Goal: Understand process/instructions: Learn how to perform a task or action

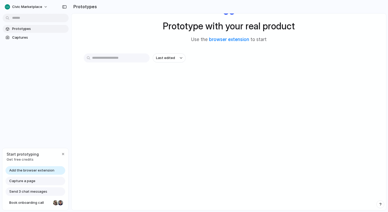
scroll to position [28, 0]
click at [32, 167] on link "Add the browser extension" at bounding box center [36, 170] width 60 height 8
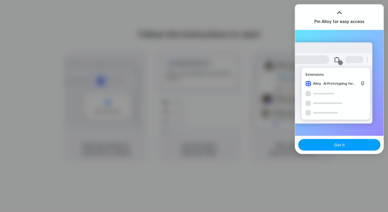
click at [339, 142] on span "Got it" at bounding box center [339, 145] width 11 height 6
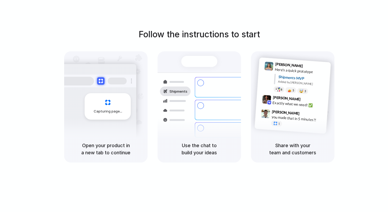
click at [357, 40] on div "Follow the instructions to start Capturing page Open your product in a new tab …" at bounding box center [199, 95] width 388 height 134
